Goal: Information Seeking & Learning: Learn about a topic

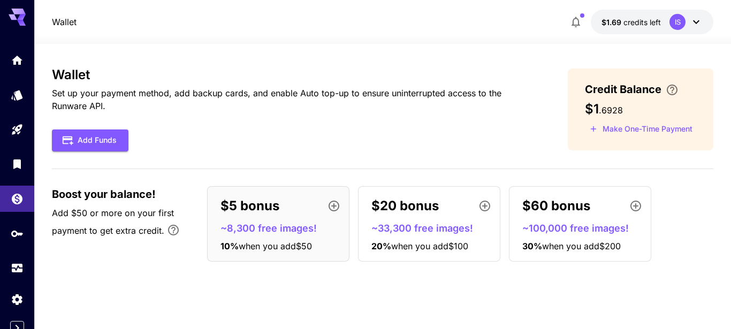
click at [203, 159] on div "Wallet Set up your payment method, add backup cards, and enable Auto top-up to …" at bounding box center [383, 168] width 662 height 203
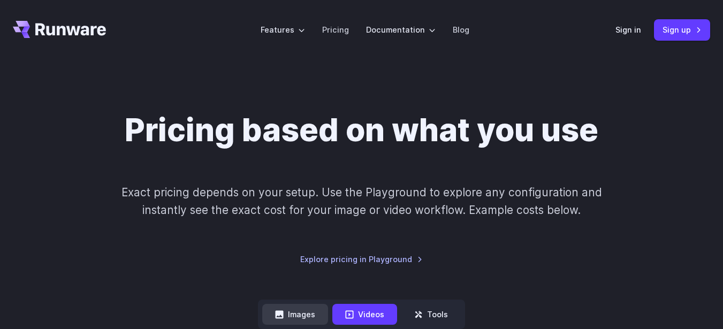
scroll to position [289, 0]
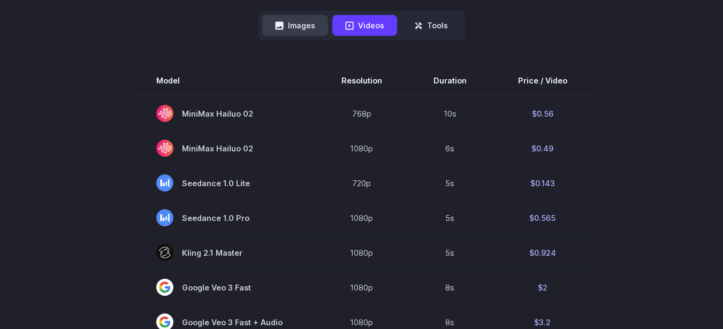
click at [296, 28] on button "Images" at bounding box center [295, 25] width 66 height 21
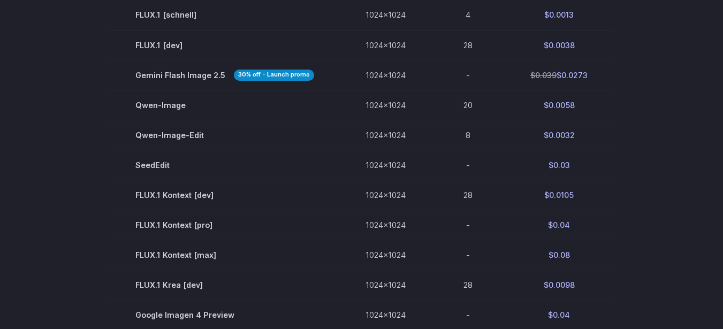
scroll to position [193, 0]
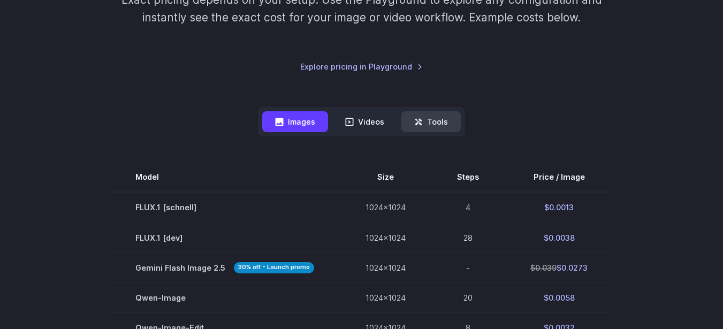
click at [432, 126] on button "Tools" at bounding box center [430, 121] width 59 height 21
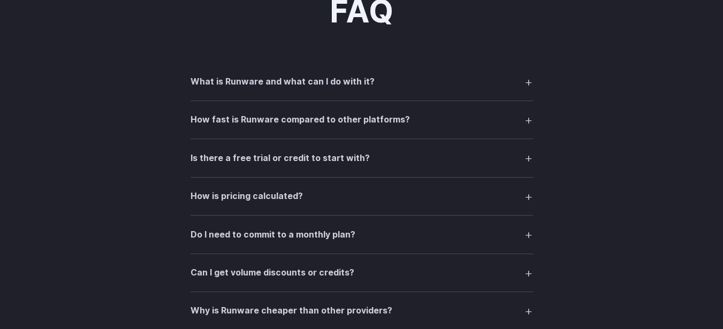
scroll to position [963, 0]
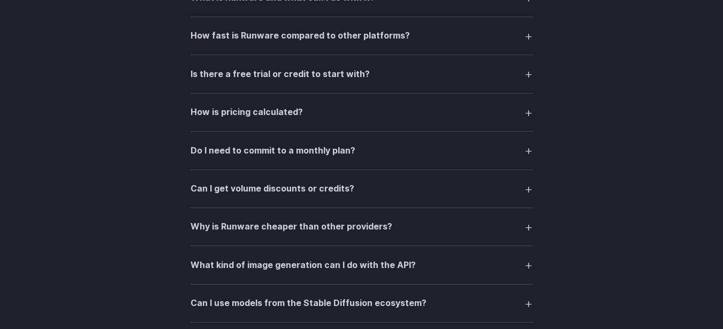
click at [394, 81] on summary "Is there a free trial or credit to start with?" at bounding box center [361, 74] width 342 height 20
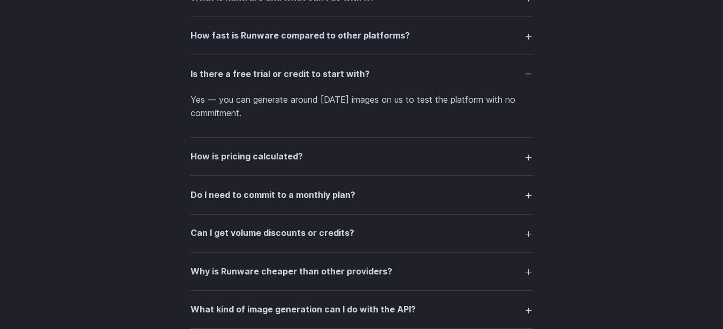
click at [394, 81] on summary "Is there a free trial or credit to start with?" at bounding box center [361, 74] width 342 height 20
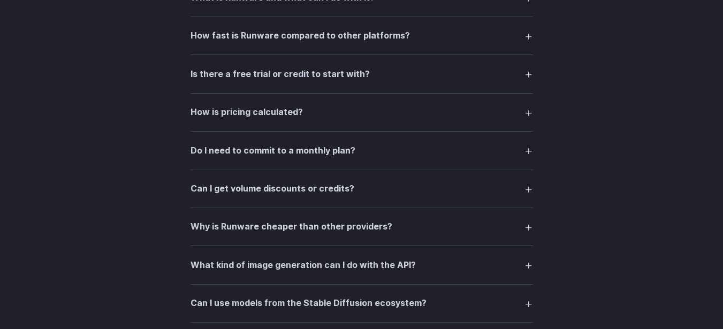
click at [381, 112] on summary "How is pricing calculated?" at bounding box center [361, 112] width 342 height 20
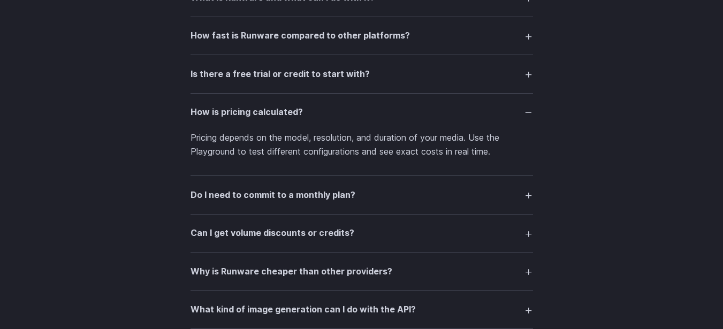
click at [381, 112] on summary "How is pricing calculated?" at bounding box center [361, 112] width 342 height 20
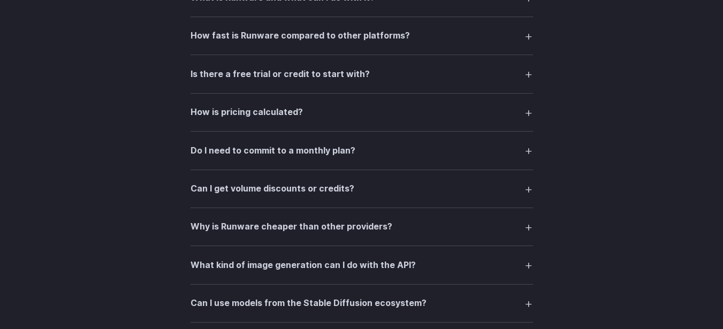
click at [358, 151] on summary "Do I need to commit to a monthly plan?" at bounding box center [361, 150] width 342 height 20
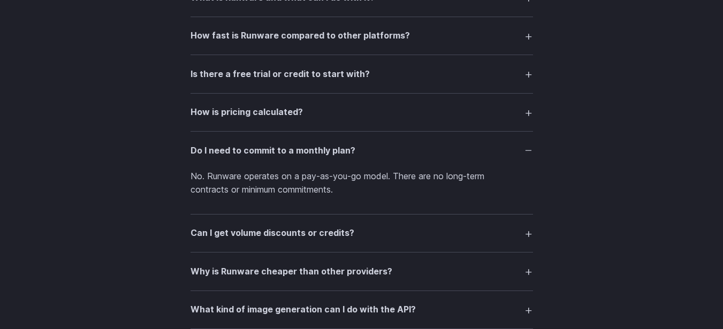
click at [393, 274] on summary "Why is Runware cheaper than other providers?" at bounding box center [361, 271] width 342 height 20
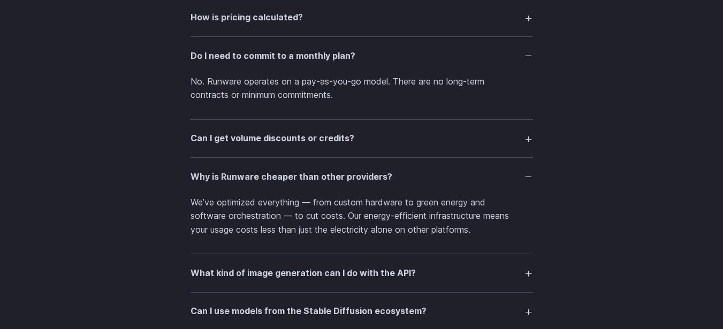
scroll to position [1059, 0]
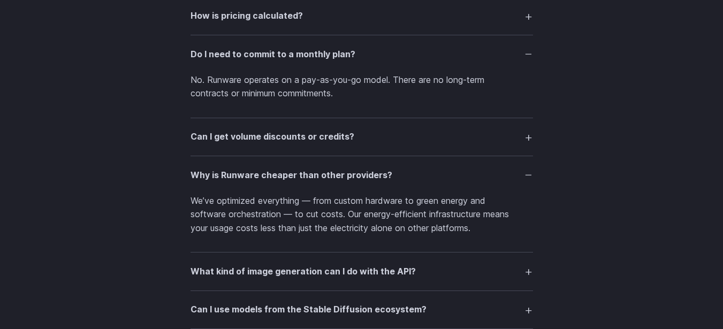
click at [383, 172] on h3 "Why is Runware cheaper than other providers?" at bounding box center [291, 175] width 202 height 14
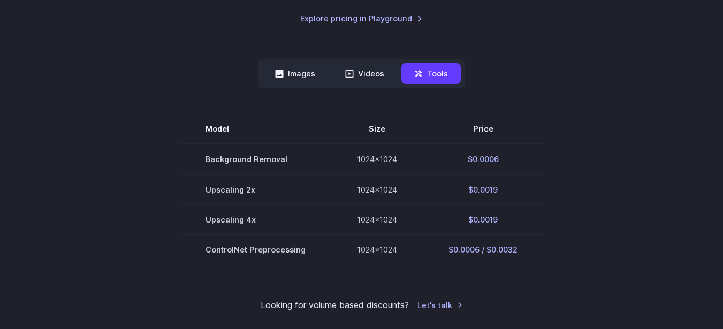
scroll to position [144, 0]
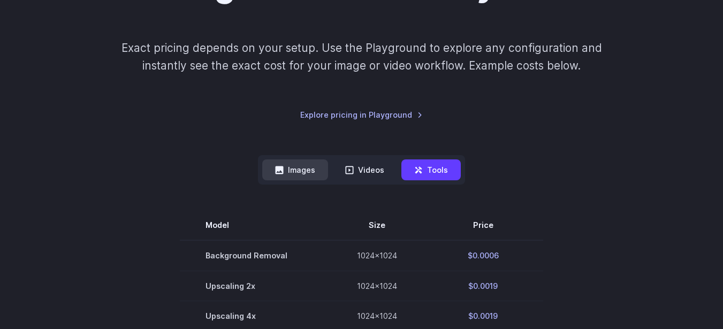
click at [309, 172] on button "Images" at bounding box center [295, 169] width 66 height 21
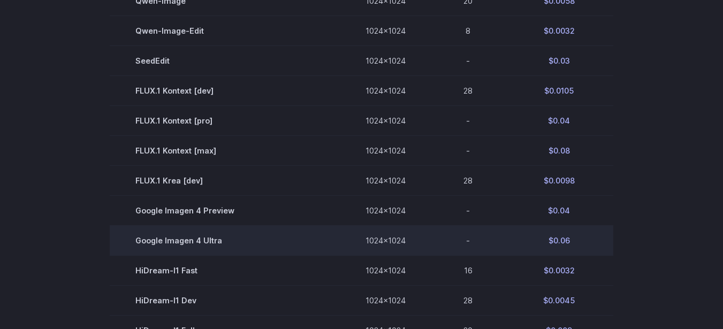
scroll to position [529, 0]
